Goal: Task Accomplishment & Management: Manage account settings

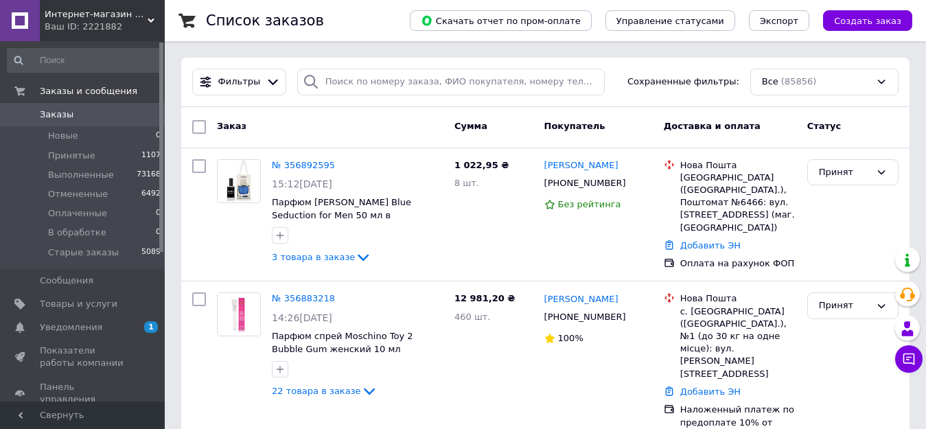
click at [76, 111] on span "Заказы" at bounding box center [83, 115] width 87 height 12
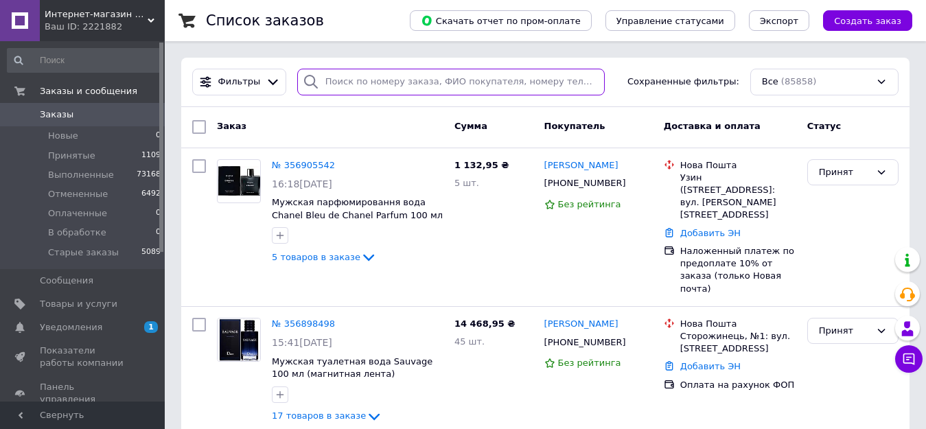
paste input "356606901"
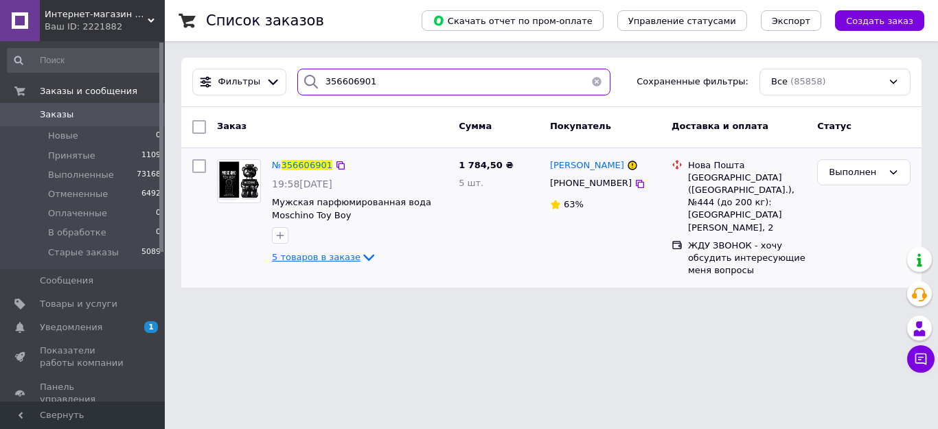
type input "356606901"
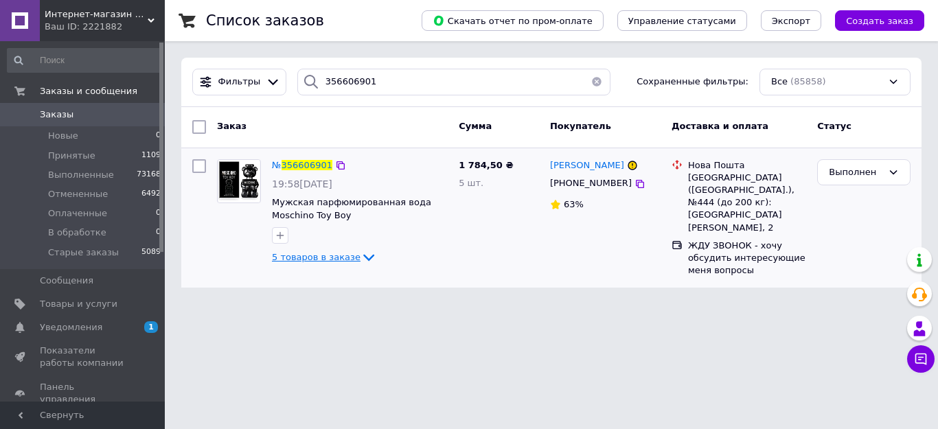
click at [363, 260] on icon at bounding box center [369, 257] width 16 height 16
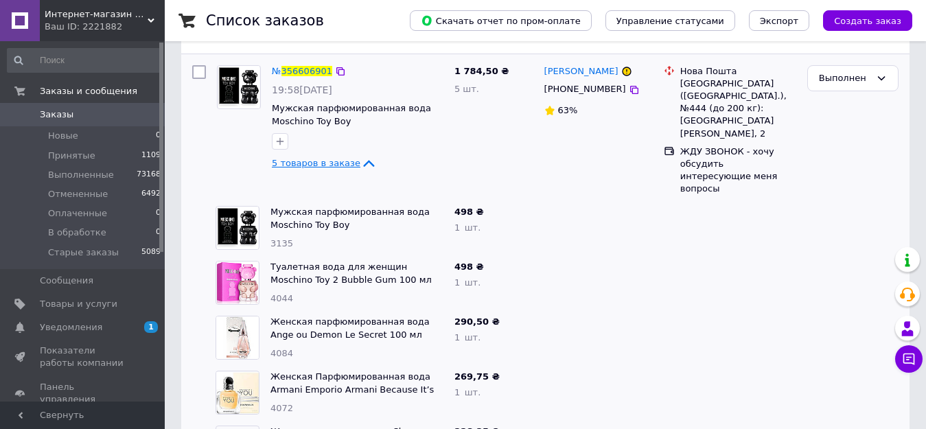
scroll to position [71, 0]
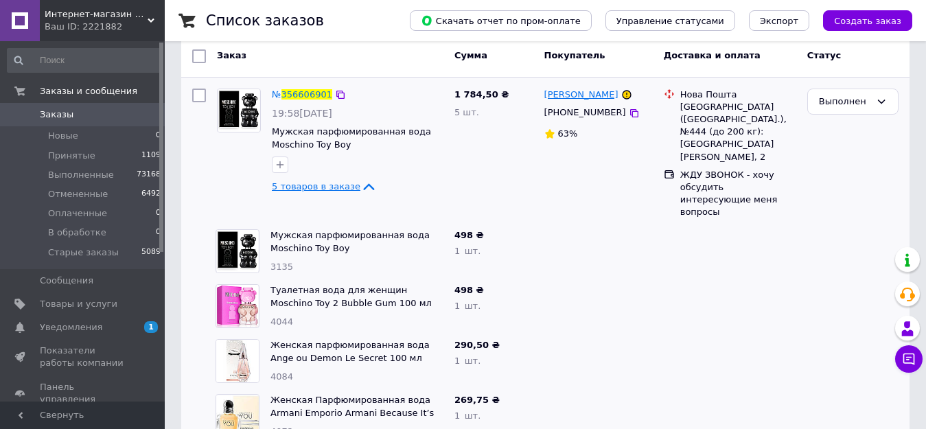
click at [565, 93] on span "[PERSON_NAME]" at bounding box center [582, 94] width 74 height 10
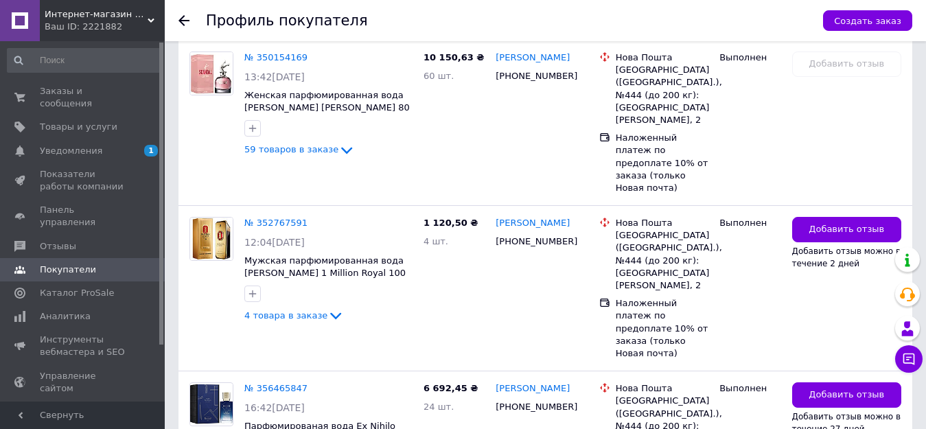
scroll to position [1863, 0]
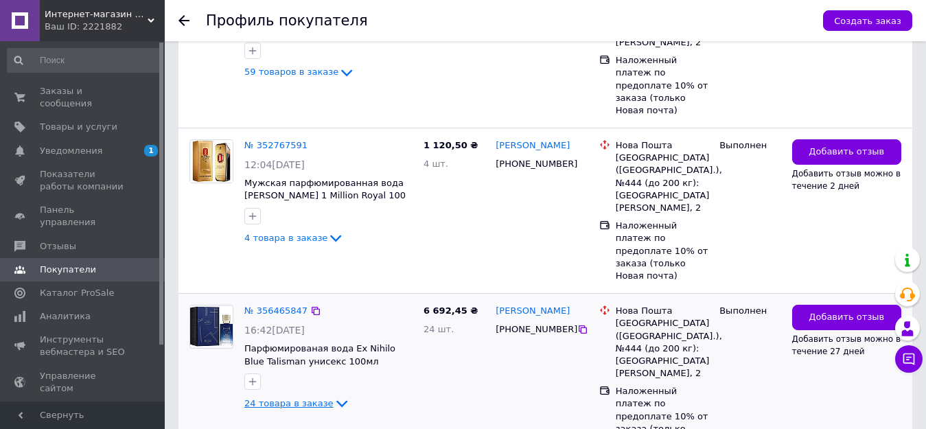
click at [334, 396] on icon at bounding box center [342, 404] width 16 height 16
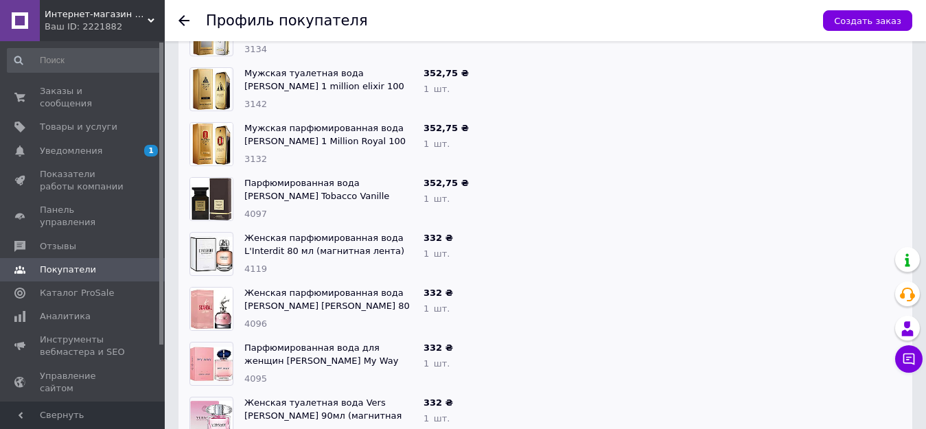
scroll to position [2687, 0]
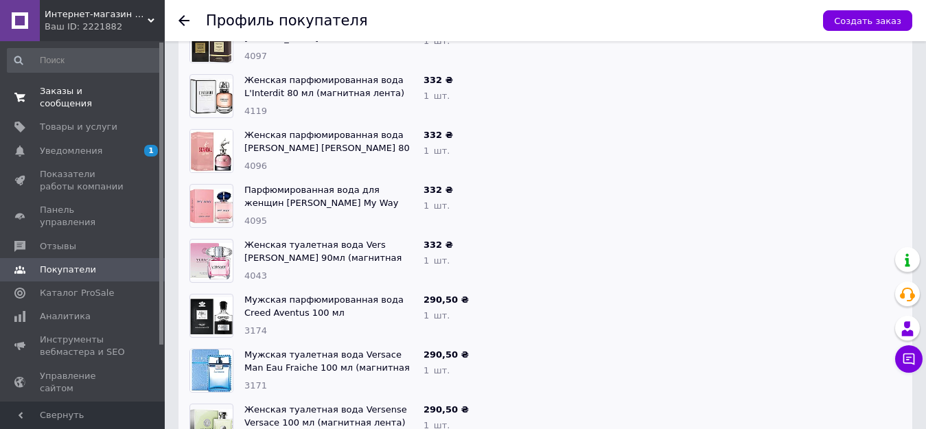
click at [73, 85] on span "Заказы и сообщения" at bounding box center [83, 97] width 87 height 25
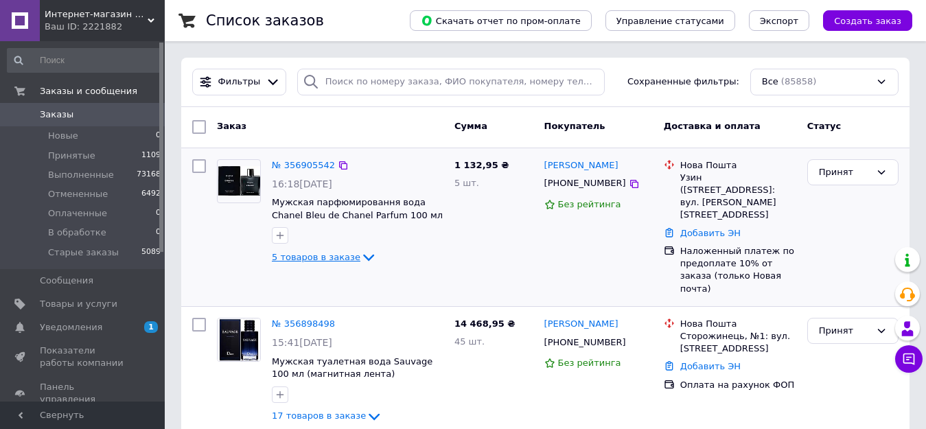
click at [361, 256] on icon at bounding box center [369, 257] width 16 height 16
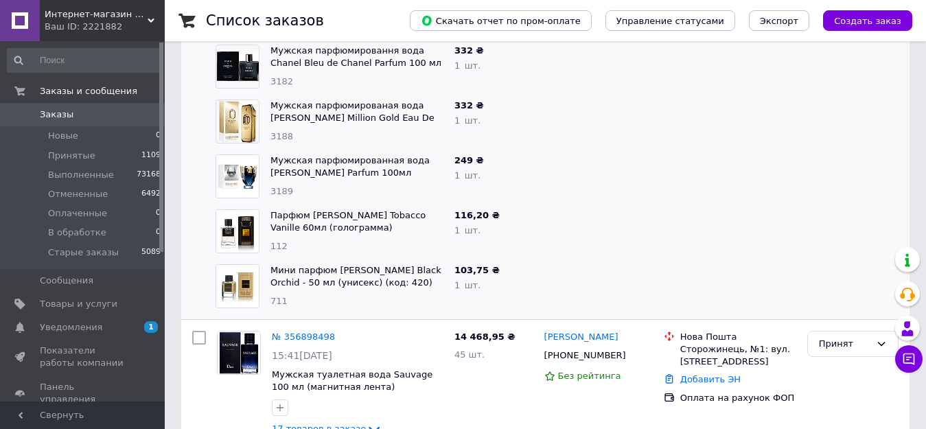
scroll to position [412, 0]
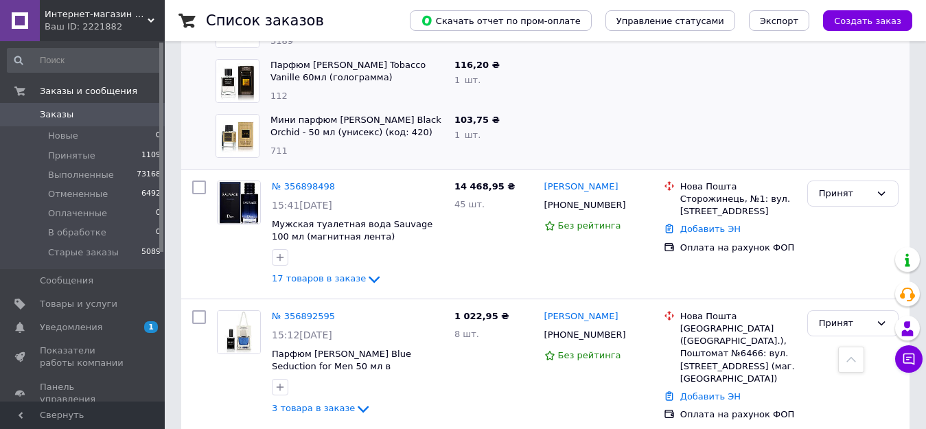
click at [47, 118] on span "Заказы" at bounding box center [57, 115] width 34 height 12
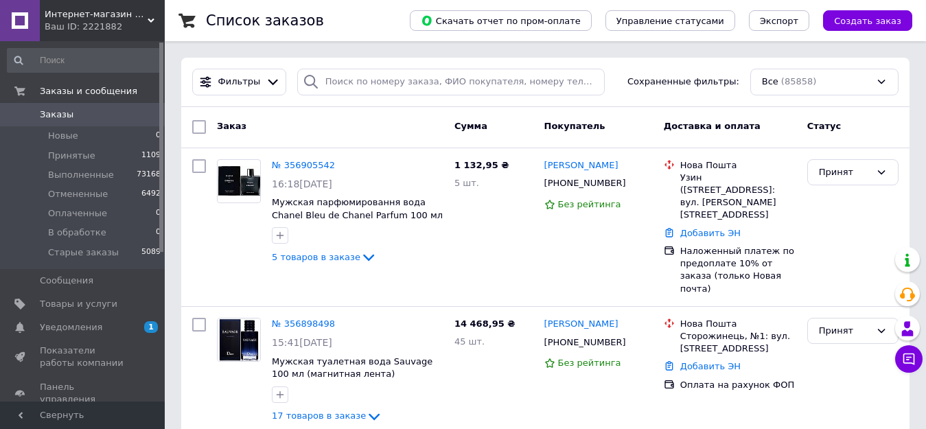
click at [86, 117] on span "Заказы" at bounding box center [83, 115] width 87 height 12
